Goal: Task Accomplishment & Management: Manage account settings

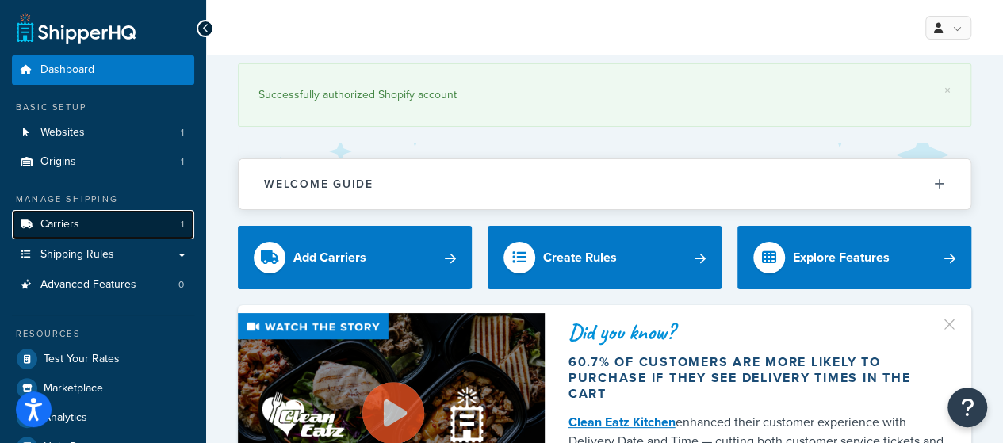
click at [94, 226] on link "Carriers 1" at bounding box center [103, 224] width 182 height 29
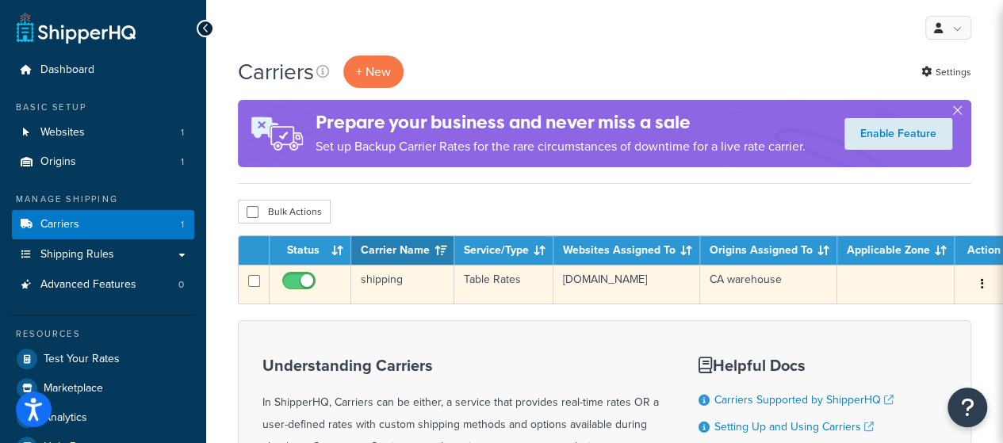
click at [981, 284] on icon "button" at bounding box center [982, 283] width 3 height 11
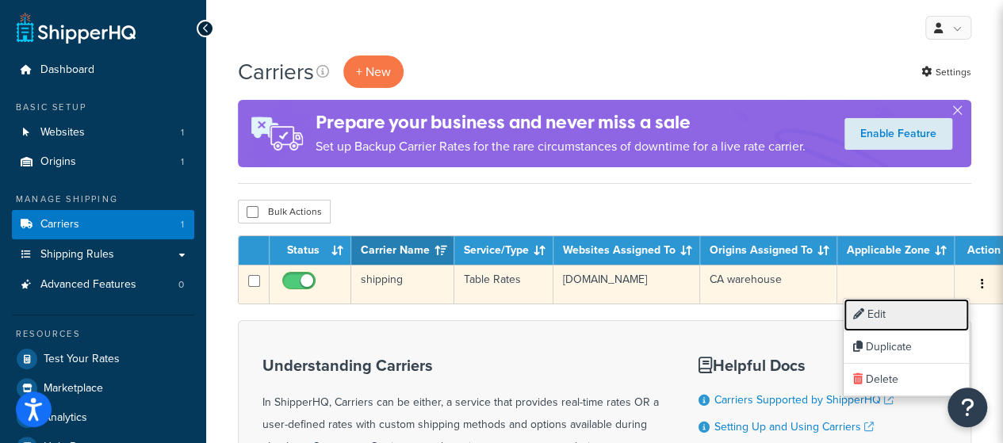
click at [934, 310] on link "Edit" at bounding box center [906, 315] width 125 height 33
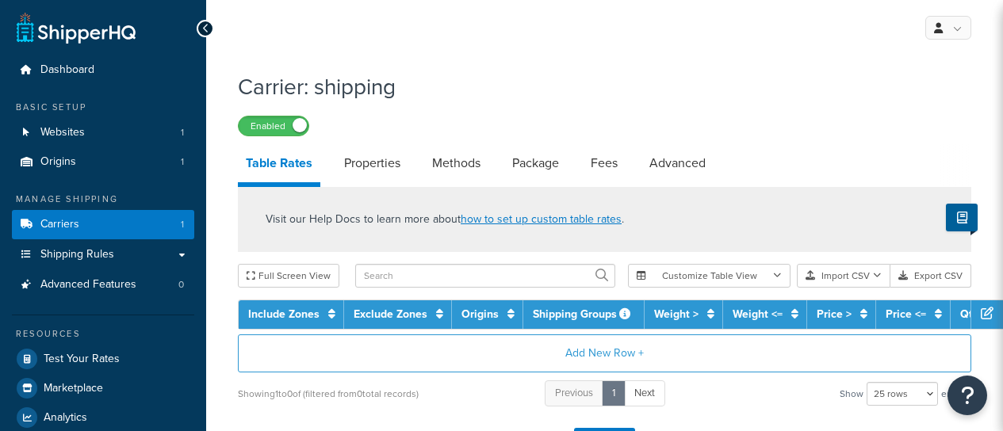
select select "25"
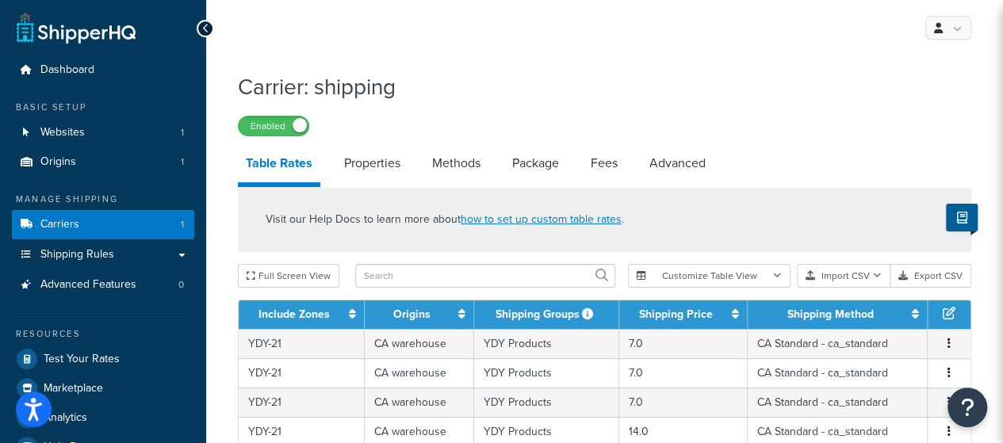
scroll to position [159, 0]
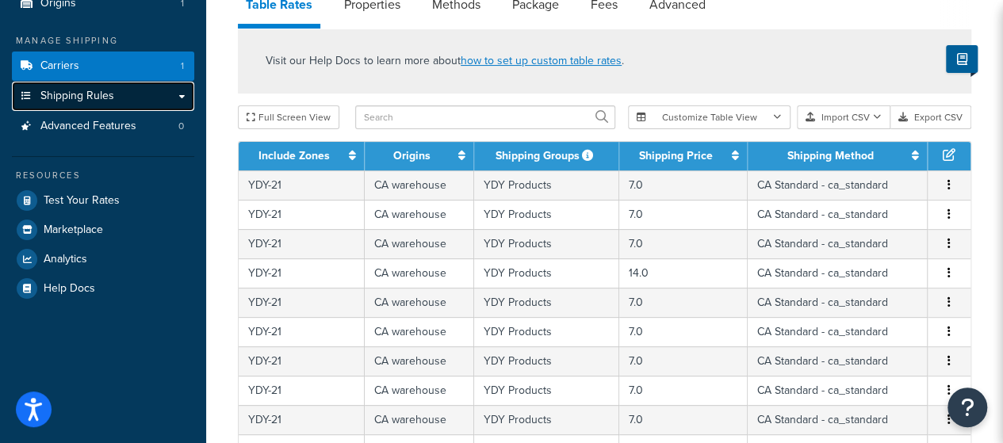
click at [70, 101] on span "Shipping Rules" at bounding box center [77, 96] width 74 height 13
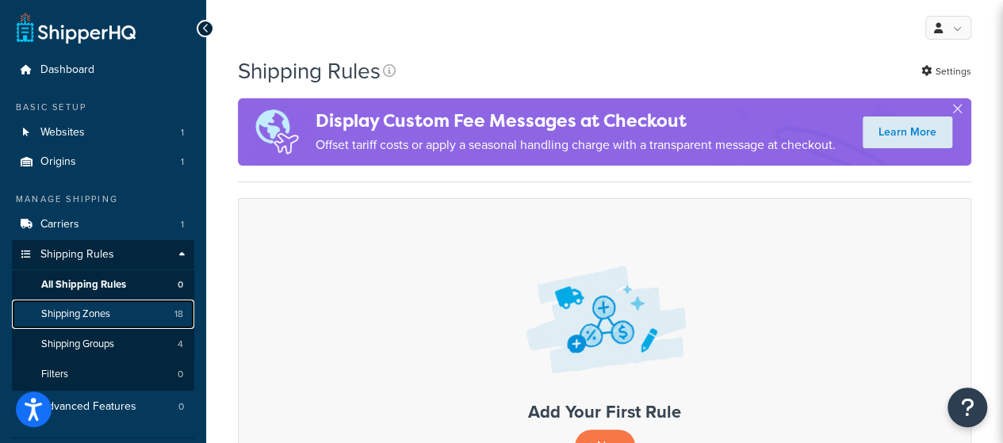
click at [84, 313] on span "Shipping Zones" at bounding box center [75, 314] width 69 height 13
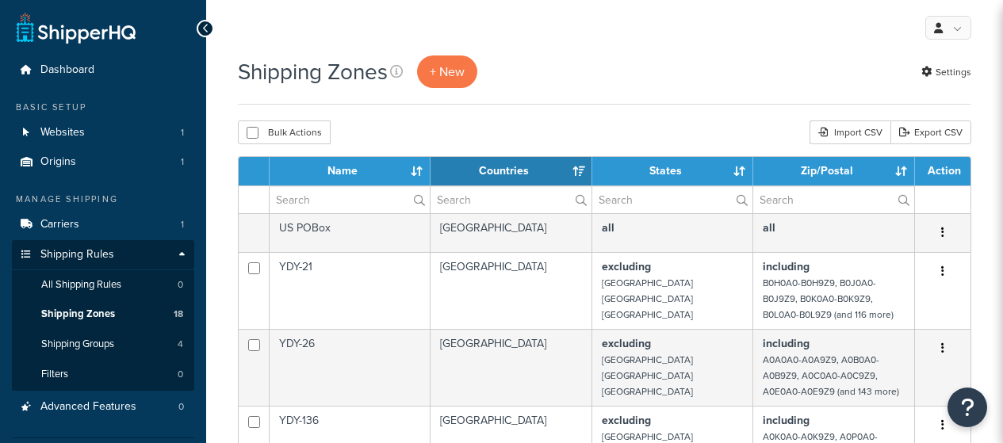
select select "15"
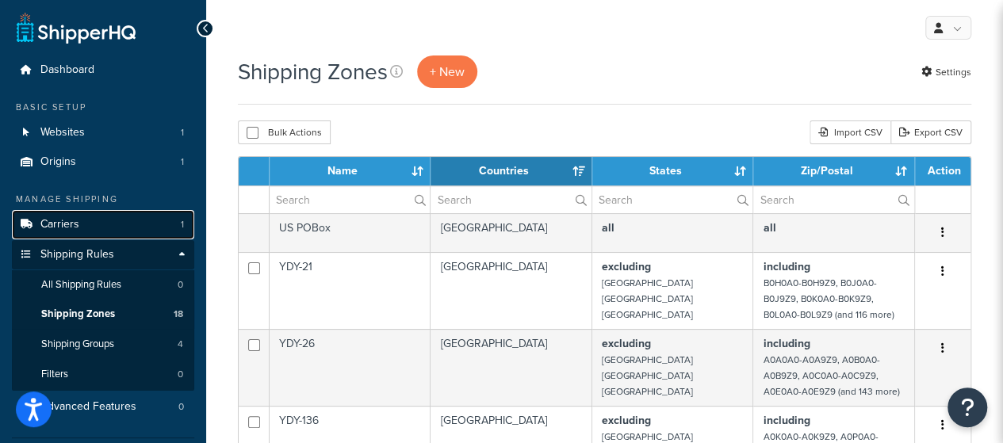
click at [104, 224] on link "Carriers 1" at bounding box center [103, 224] width 182 height 29
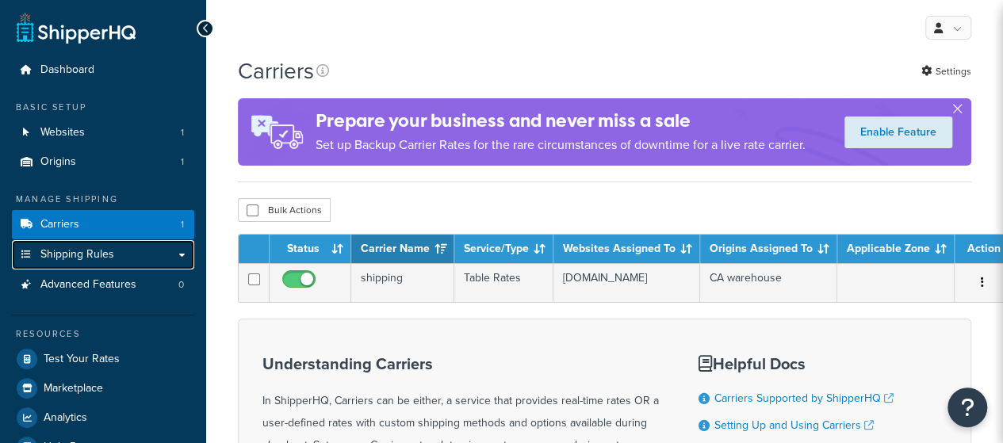
click at [105, 249] on span "Shipping Rules" at bounding box center [77, 254] width 74 height 13
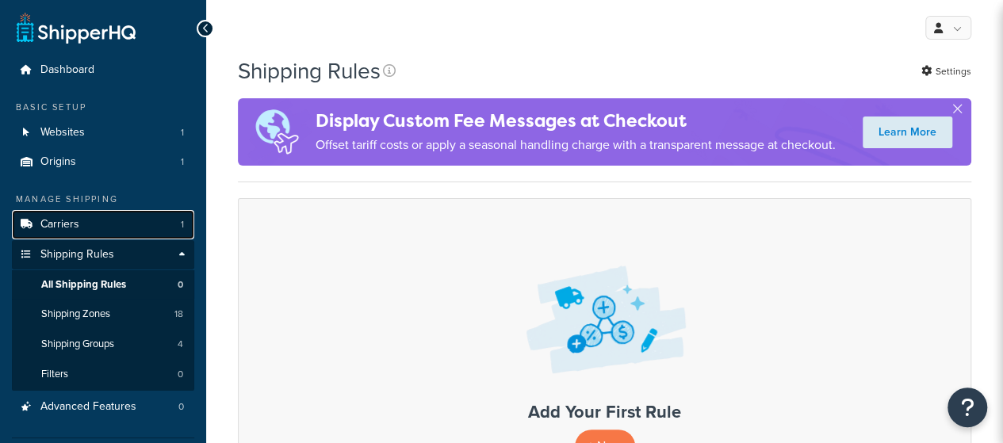
click at [102, 220] on link "Carriers 1" at bounding box center [103, 224] width 182 height 29
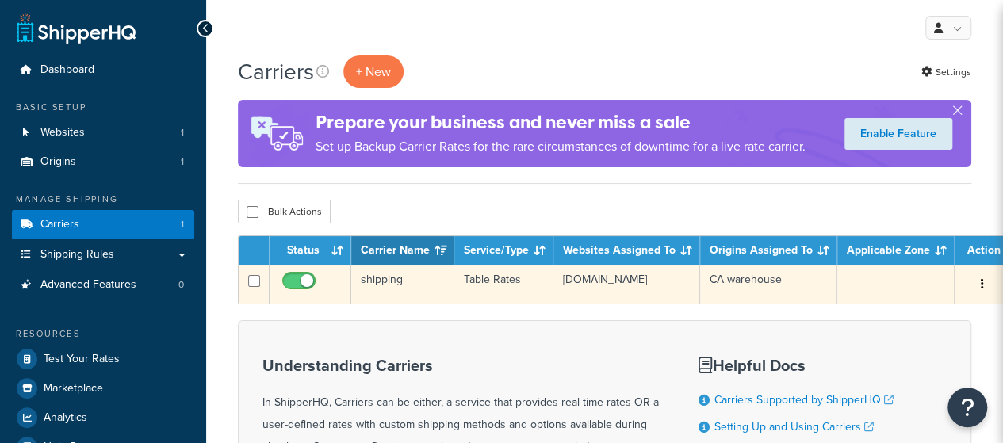
click at [972, 277] on button "button" at bounding box center [983, 284] width 22 height 25
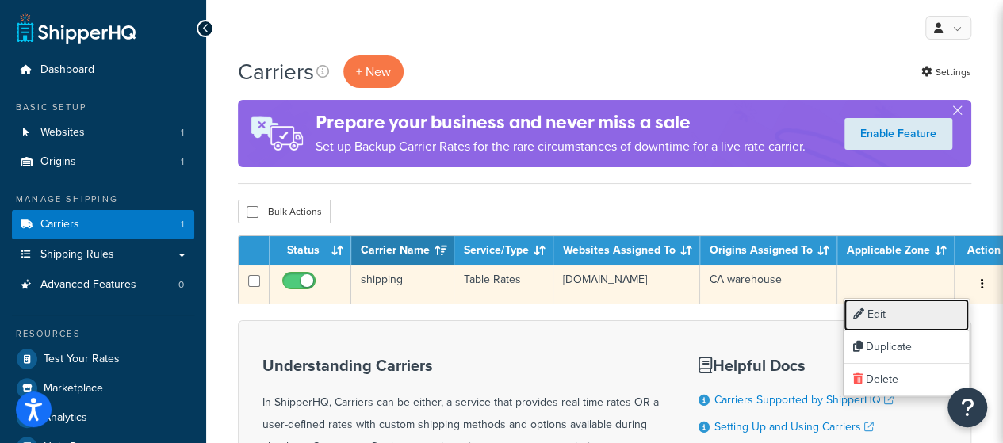
click at [926, 310] on link "Edit" at bounding box center [906, 315] width 125 height 33
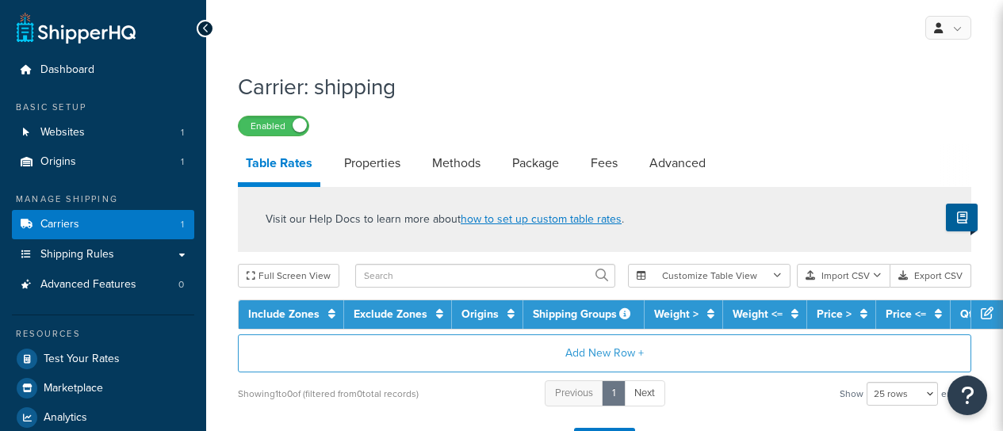
select select "25"
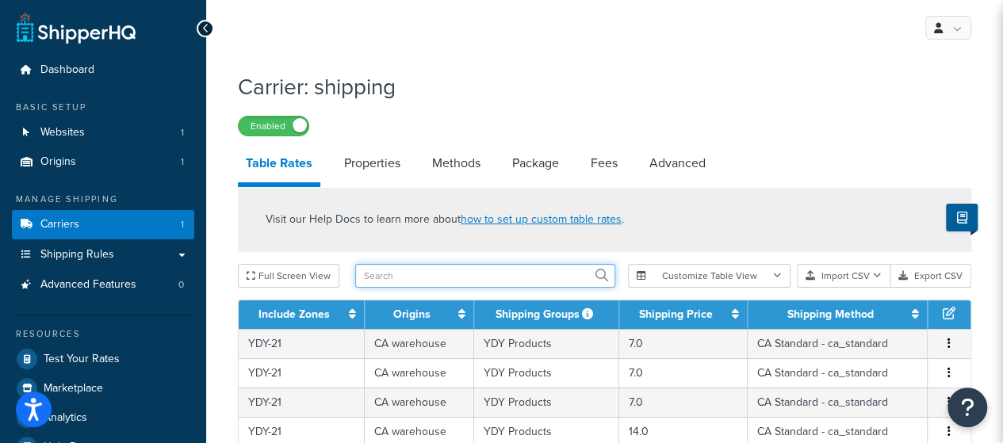
click at [476, 282] on input "text" at bounding box center [485, 276] width 260 height 24
type input "320DC"
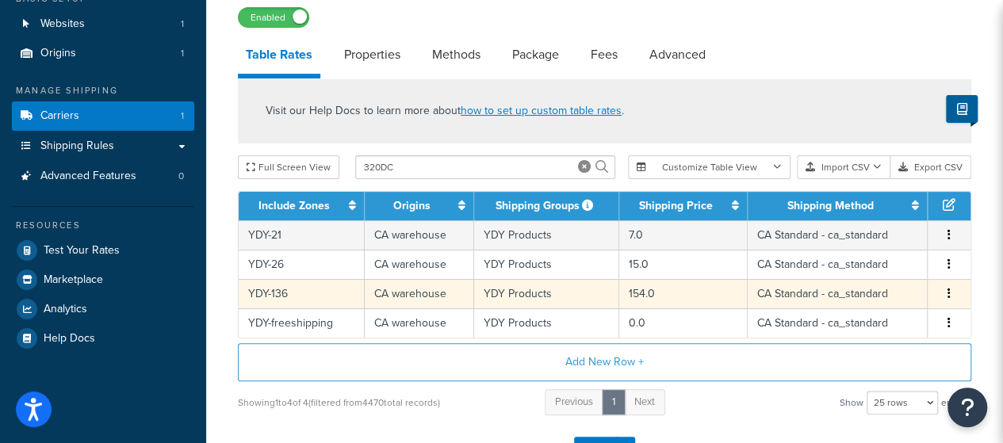
scroll to position [159, 0]
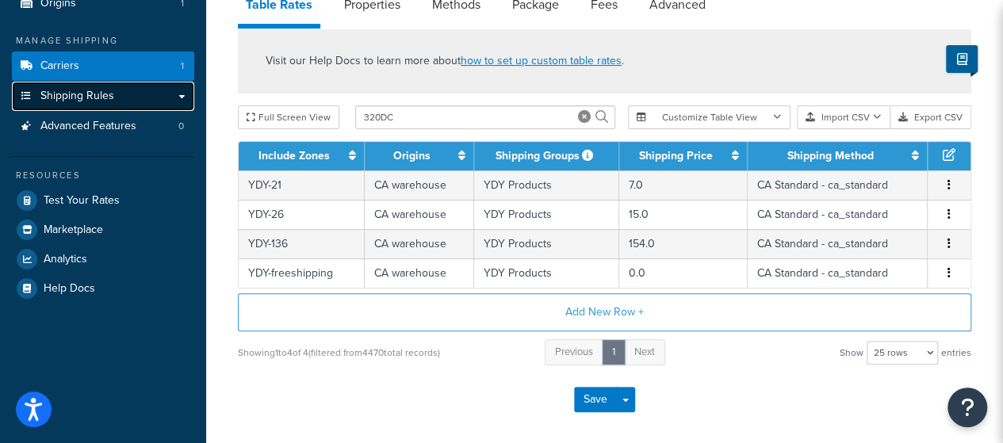
click at [105, 98] on span "Shipping Rules" at bounding box center [77, 96] width 74 height 13
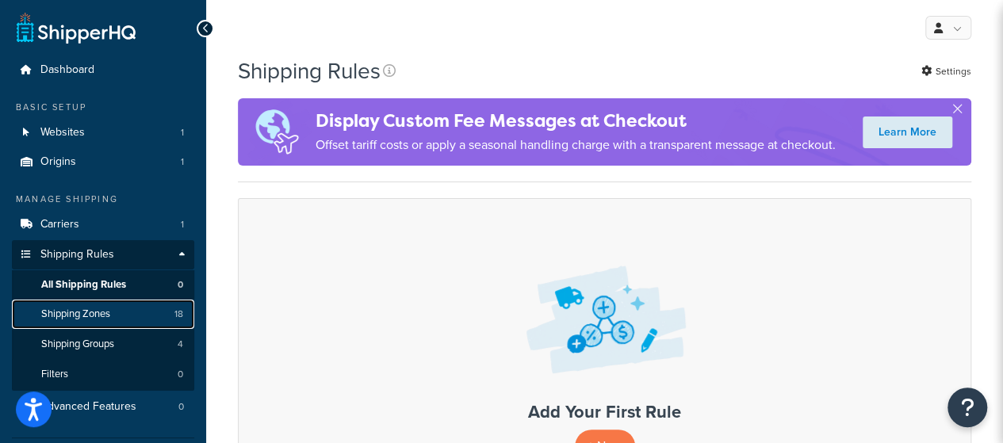
click at [84, 310] on span "Shipping Zones" at bounding box center [75, 314] width 69 height 13
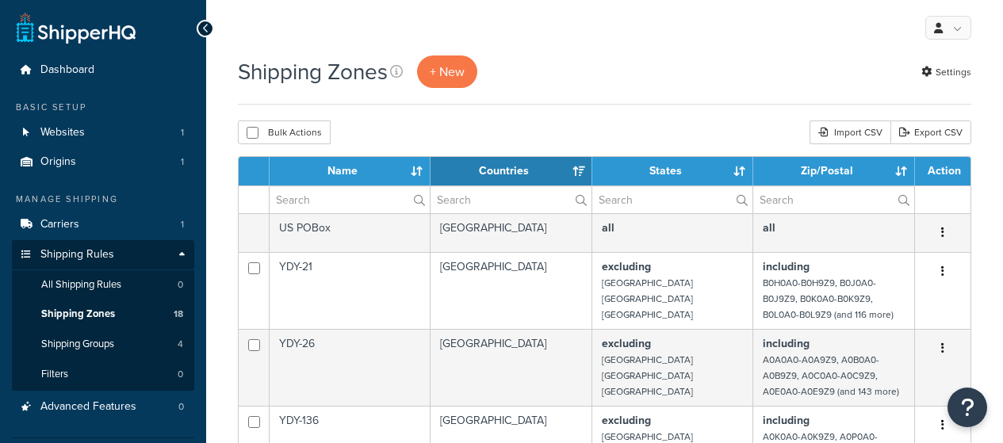
select select "15"
